Goal: Task Accomplishment & Management: Use online tool/utility

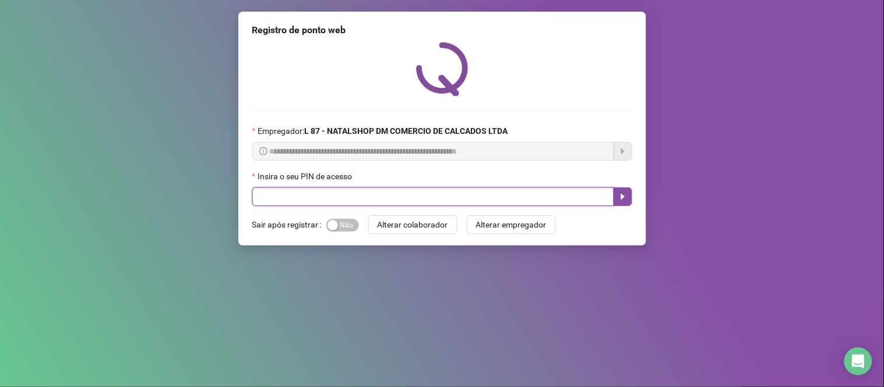
click at [313, 195] on input "text" at bounding box center [433, 197] width 362 height 19
type input "*****"
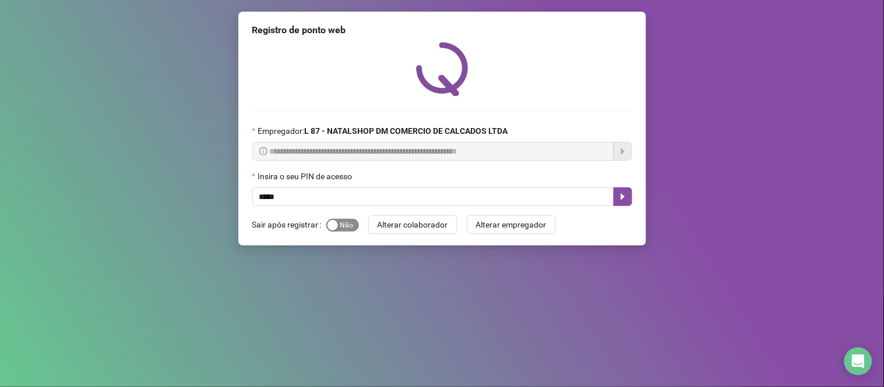
click at [356, 223] on span "Sim Não" at bounding box center [342, 225] width 33 height 13
click at [624, 198] on icon "caret-right" at bounding box center [622, 196] width 9 height 9
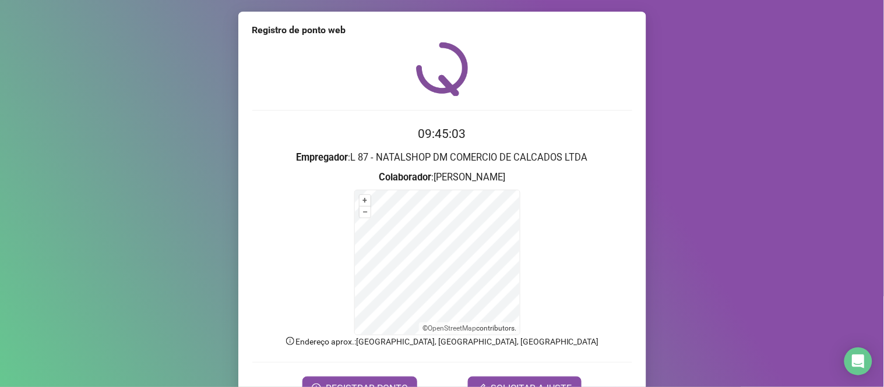
scroll to position [63, 0]
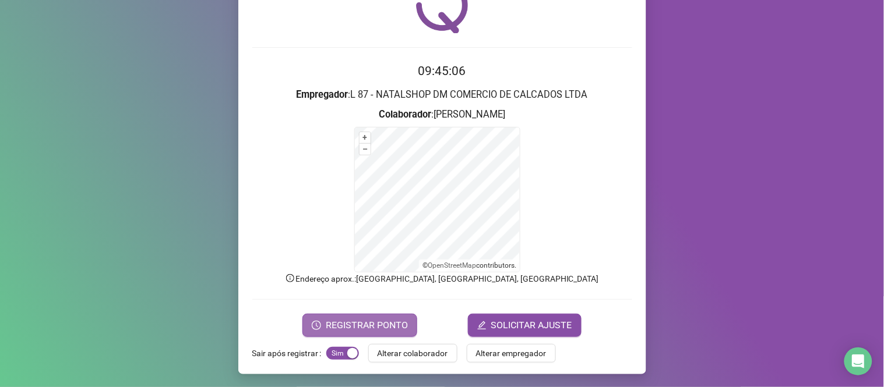
click at [359, 322] on span "REGISTRAR PONTO" at bounding box center [367, 326] width 82 height 14
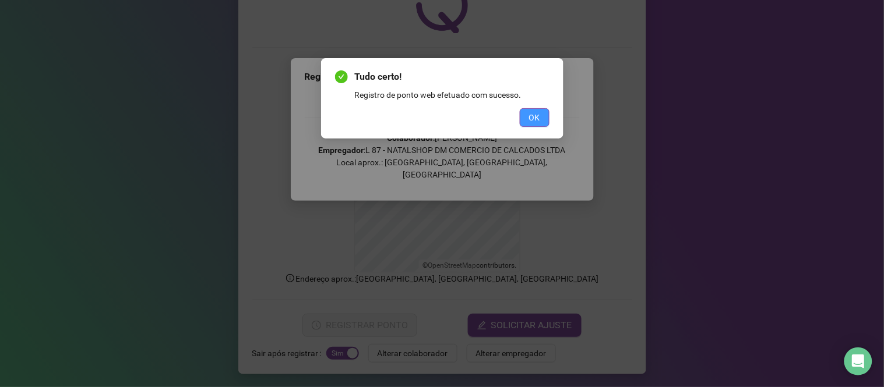
click at [533, 119] on span "OK" at bounding box center [534, 117] width 11 height 13
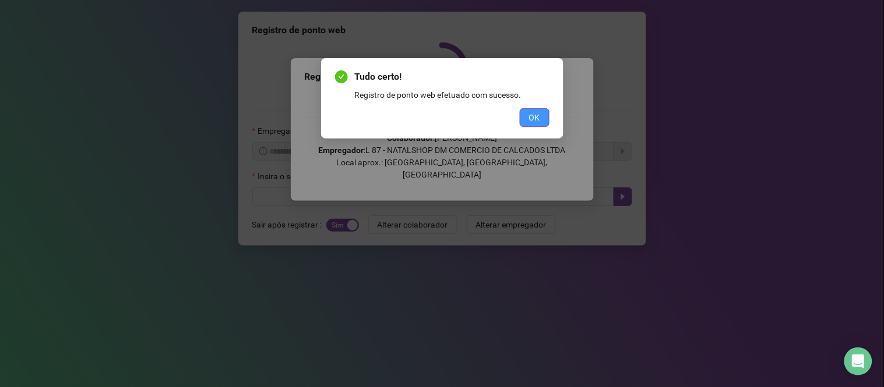
scroll to position [0, 0]
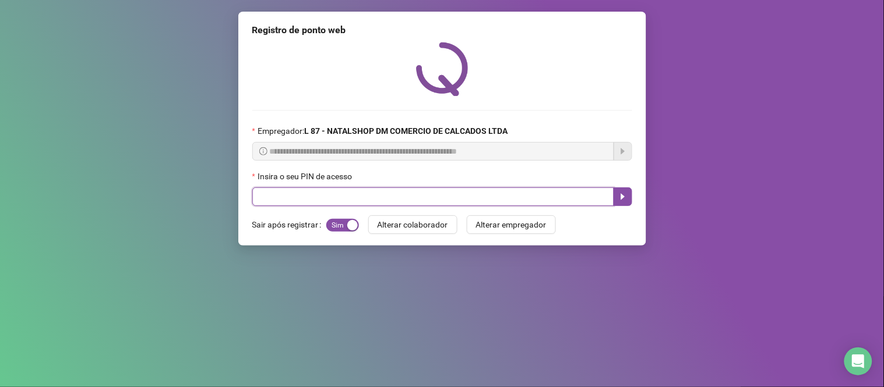
click at [358, 198] on input "text" at bounding box center [433, 197] width 362 height 19
type input "*****"
click at [624, 196] on icon "caret-right" at bounding box center [622, 196] width 9 height 9
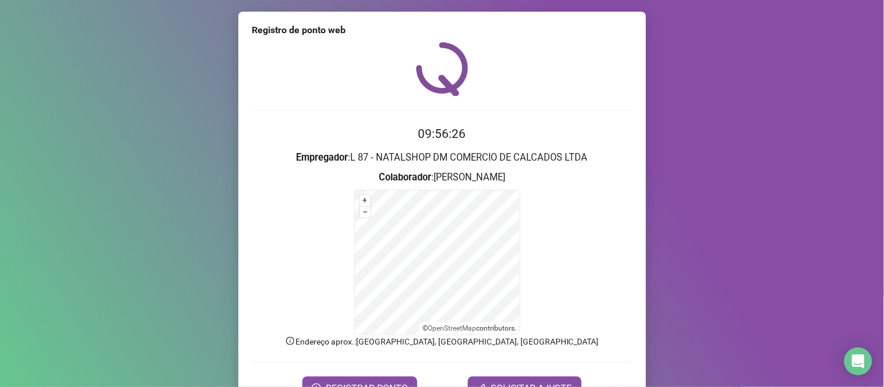
scroll to position [63, 0]
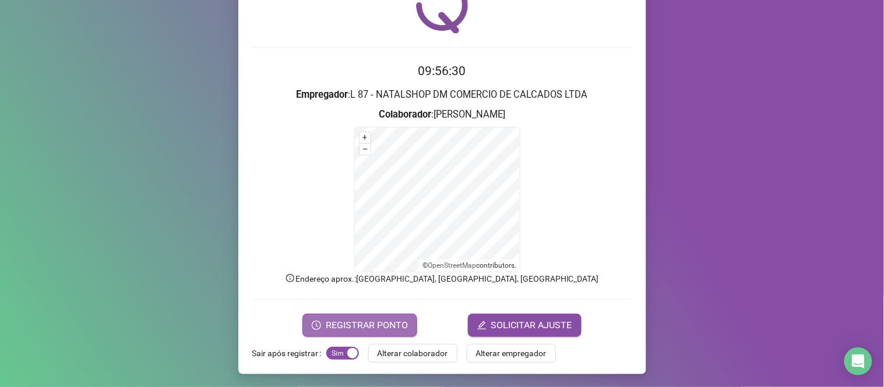
click at [352, 329] on span "REGISTRAR PONTO" at bounding box center [367, 326] width 82 height 14
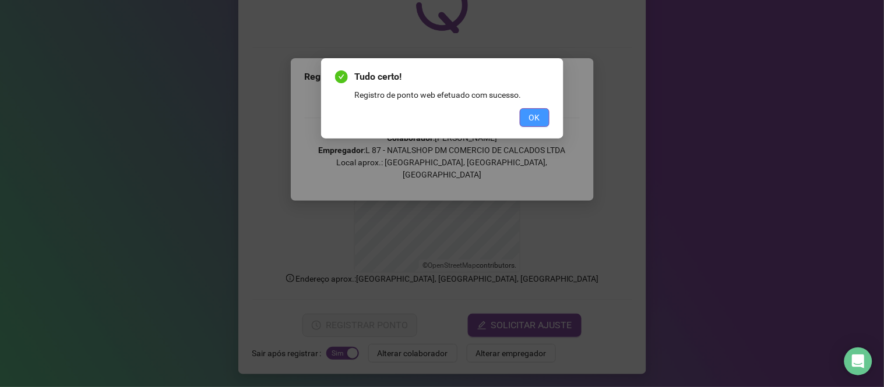
click at [541, 121] on button "OK" at bounding box center [535, 117] width 30 height 19
